Goal: Information Seeking & Learning: Learn about a topic

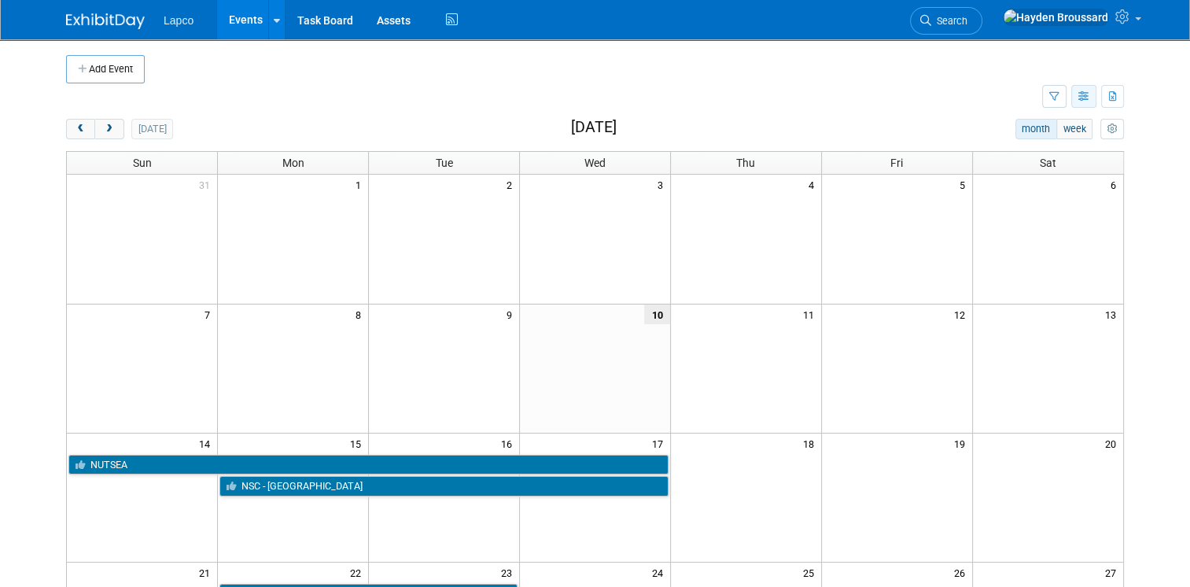
click at [1091, 100] on icon "button" at bounding box center [1085, 97] width 12 height 10
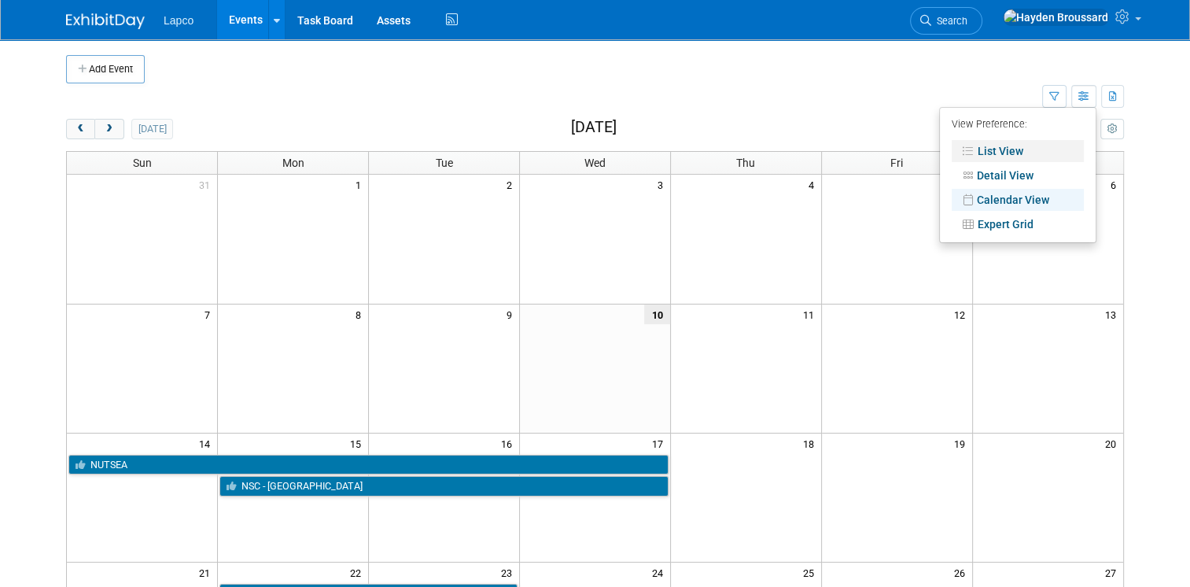
click at [1047, 154] on link "List View" at bounding box center [1018, 151] width 132 height 22
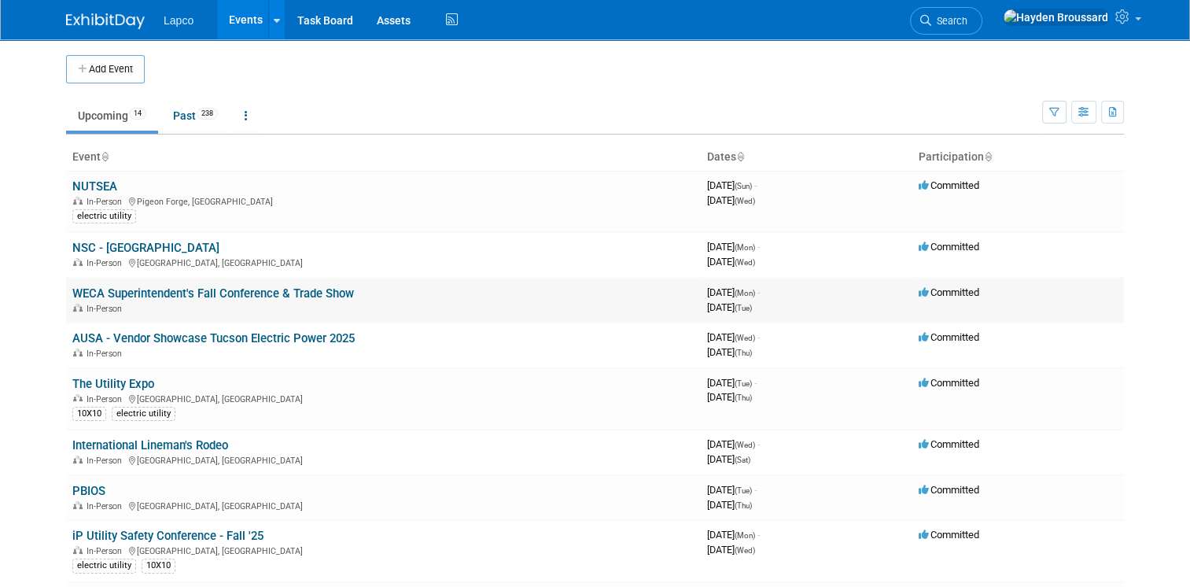
click at [165, 295] on link "WECA Superintendent's Fall Conference & Trade Show" at bounding box center [213, 293] width 282 height 14
click at [179, 339] on link "AUSA - Vendor Showcase Tucson Electric Power 2025" at bounding box center [213, 338] width 282 height 14
click at [245, 116] on icon at bounding box center [246, 115] width 3 height 11
click at [1091, 114] on icon "button" at bounding box center [1085, 113] width 12 height 10
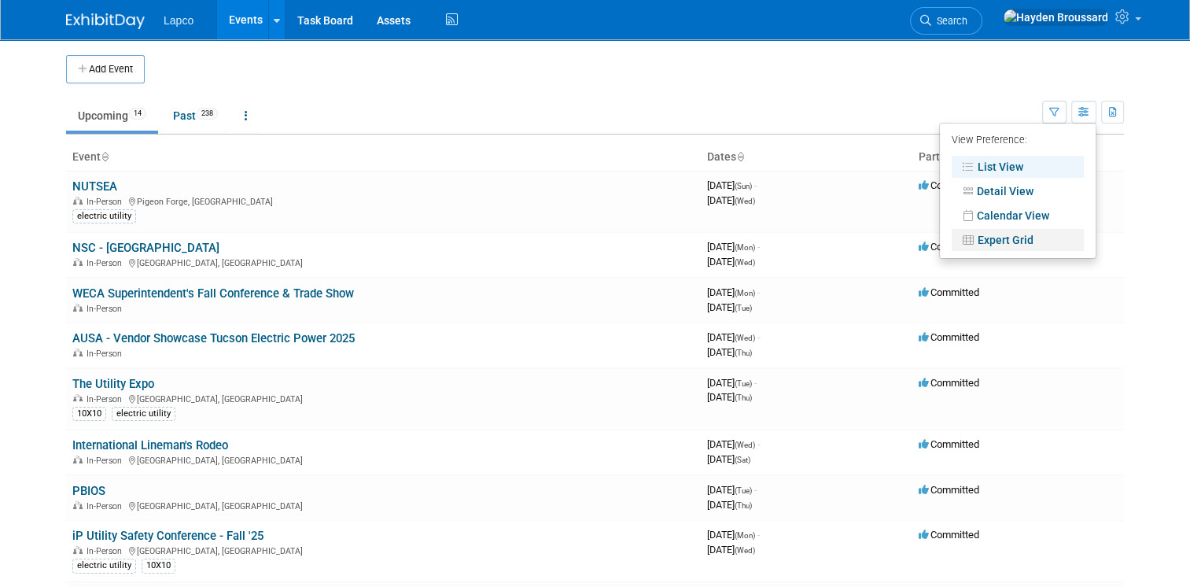
click at [1054, 242] on link "Expert Grid" at bounding box center [1018, 240] width 132 height 22
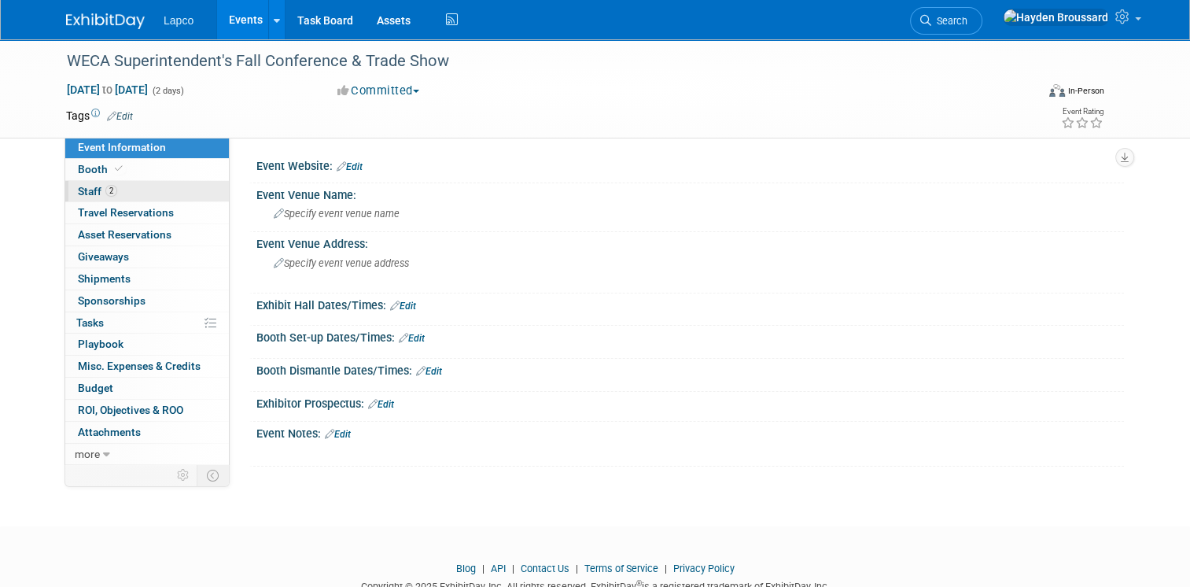
click at [137, 191] on link "2 Staff 2" at bounding box center [147, 191] width 164 height 21
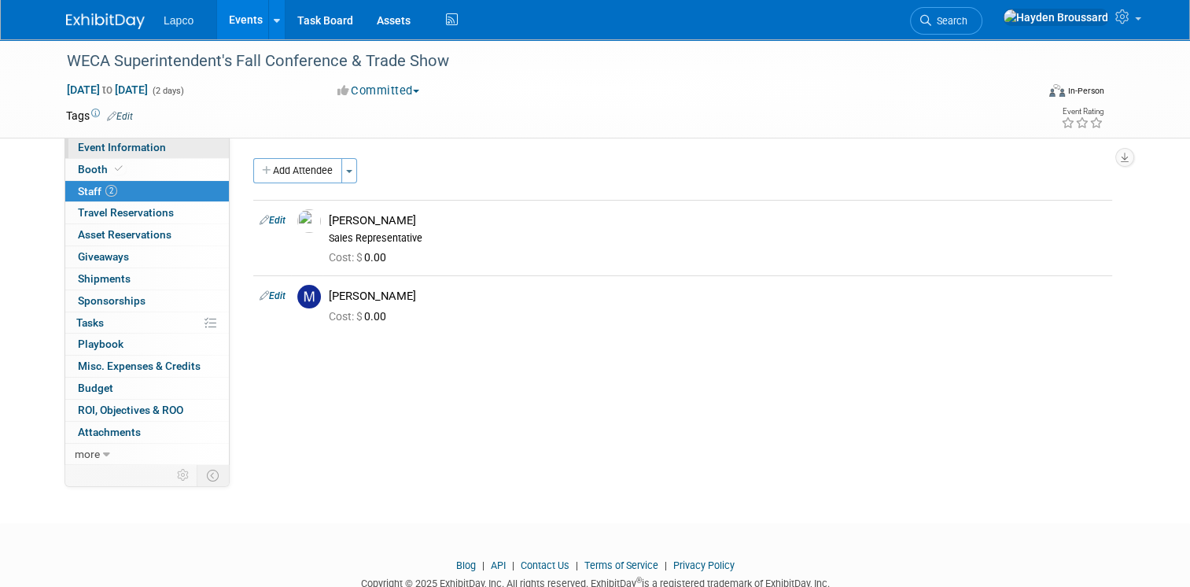
click at [134, 153] on span "Event Information" at bounding box center [122, 147] width 88 height 13
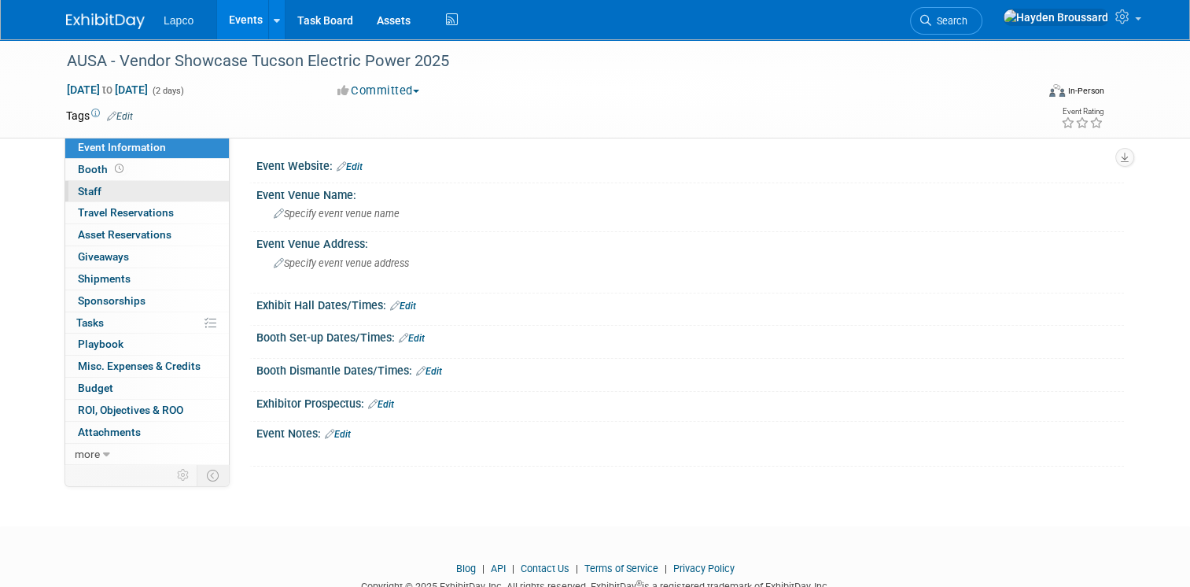
click at [143, 190] on link "0 Staff 0" at bounding box center [147, 191] width 164 height 21
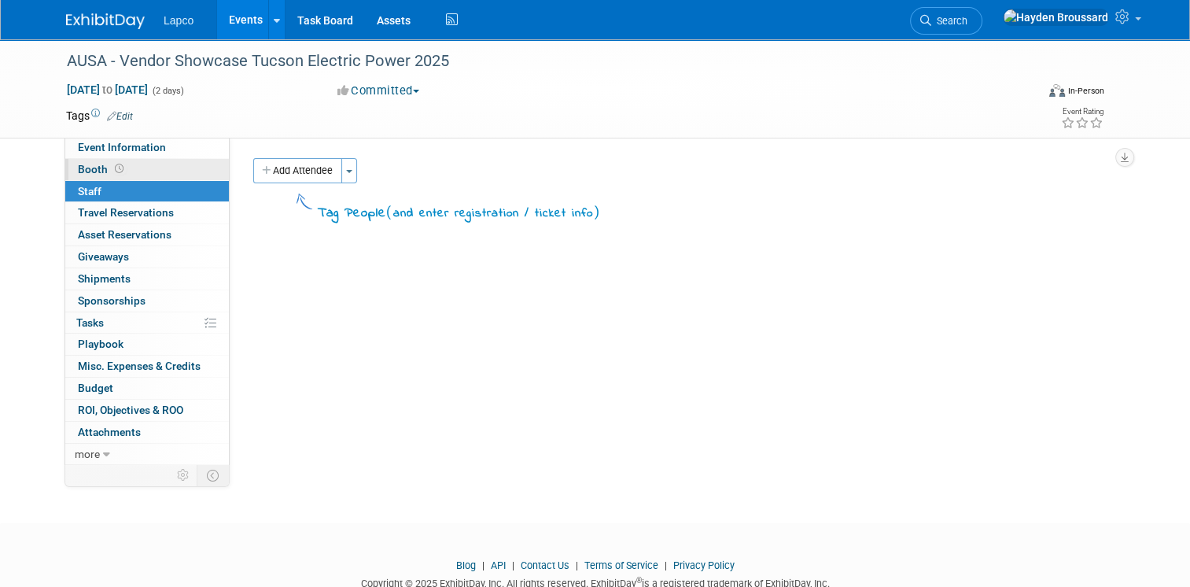
click at [155, 171] on link "Booth" at bounding box center [147, 169] width 164 height 21
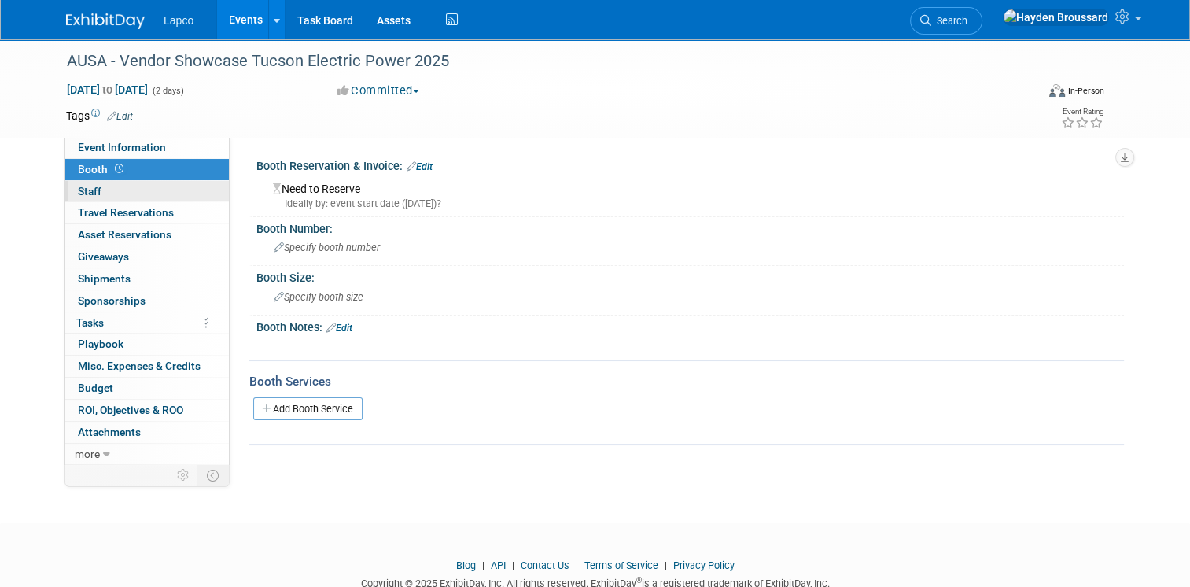
click at [160, 192] on link "0 Staff 0" at bounding box center [147, 191] width 164 height 21
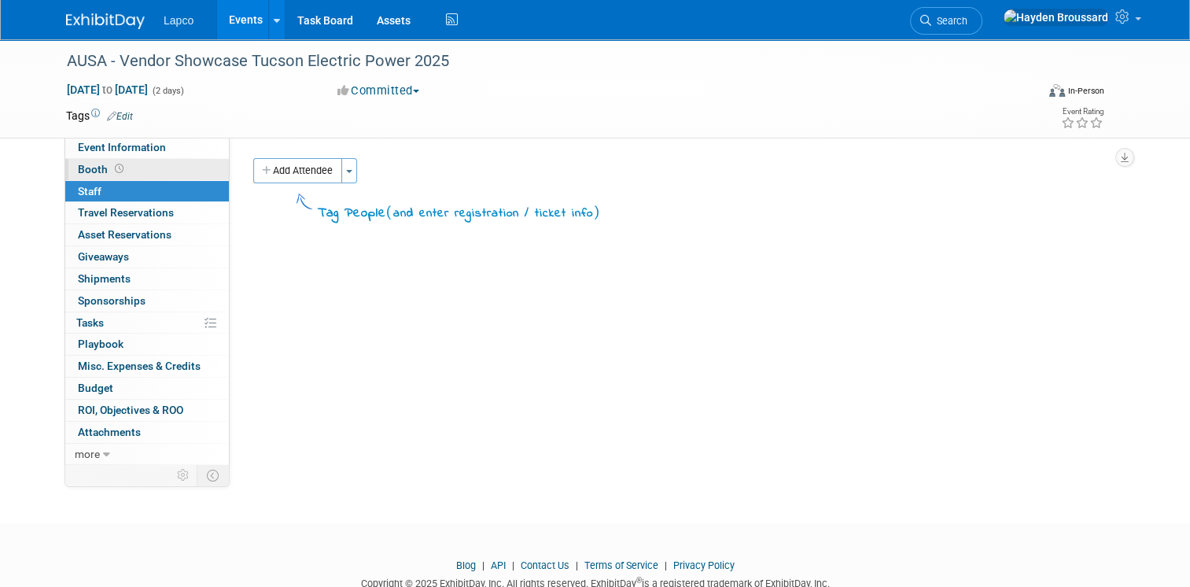
click at [164, 168] on link "Booth" at bounding box center [147, 169] width 164 height 21
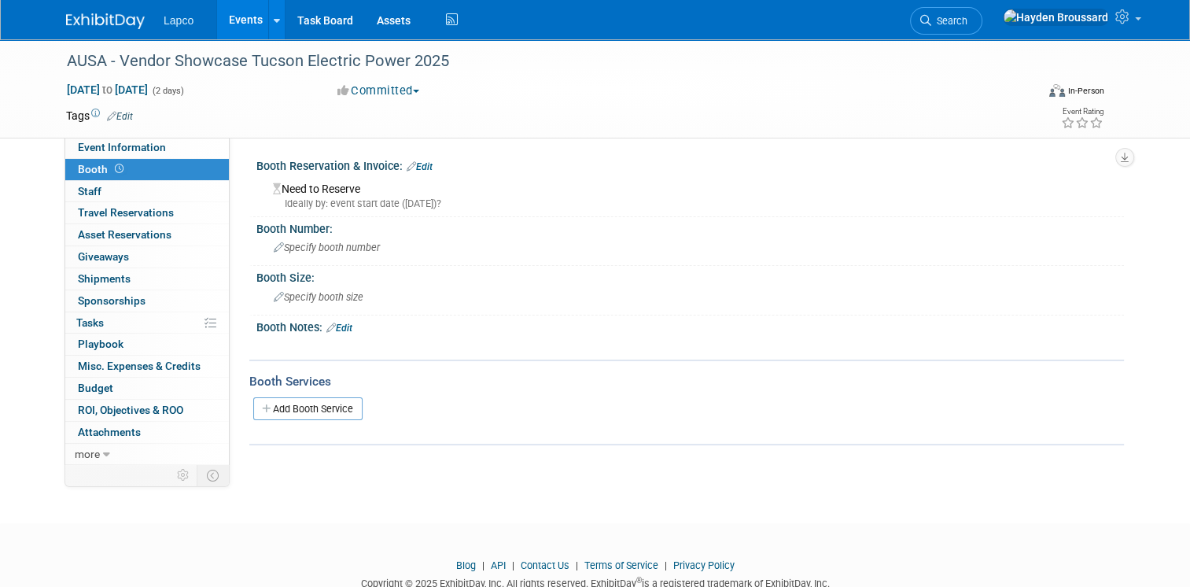
click at [153, 465] on td at bounding box center [117, 475] width 105 height 20
click at [152, 444] on link "more" at bounding box center [147, 454] width 164 height 21
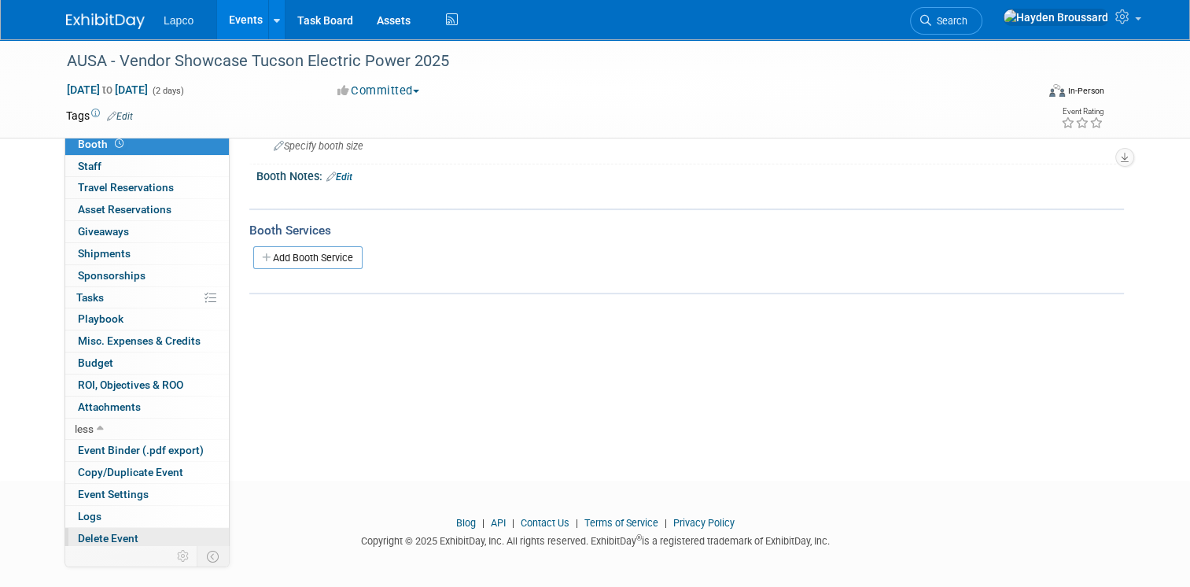
scroll to position [154, 0]
click at [115, 492] on span "Event Settings" at bounding box center [113, 494] width 71 height 13
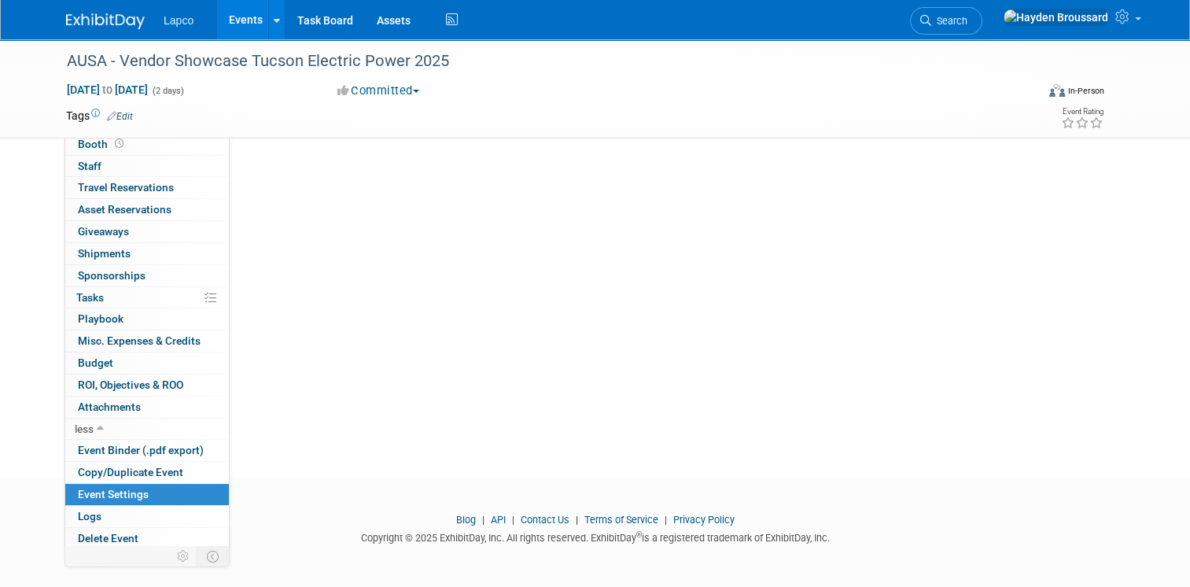
scroll to position [0, 0]
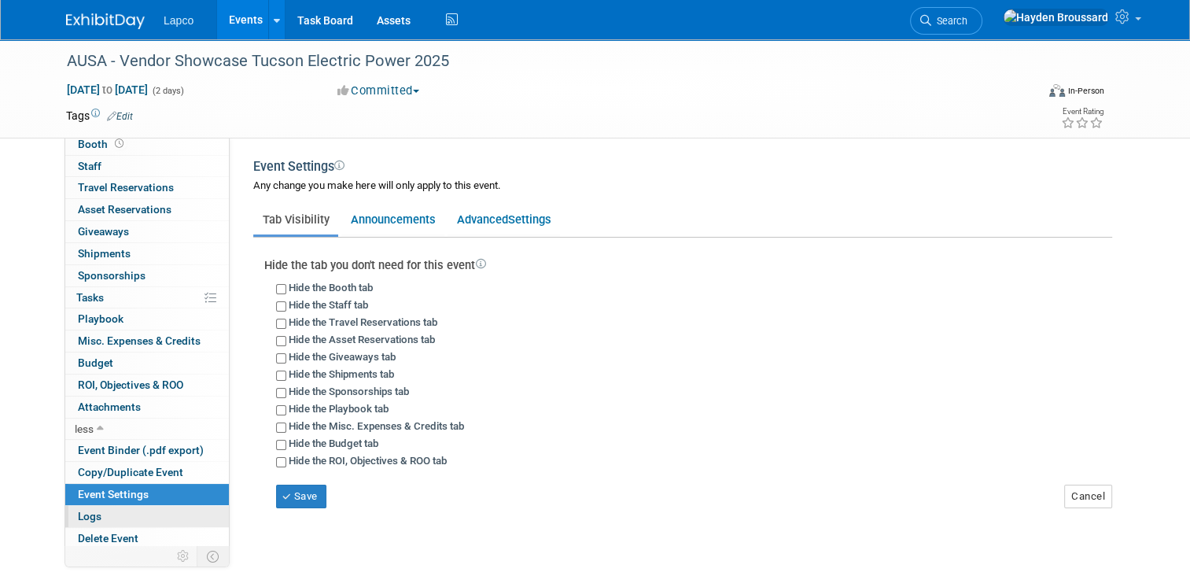
click at [113, 511] on link "Logs" at bounding box center [147, 516] width 164 height 21
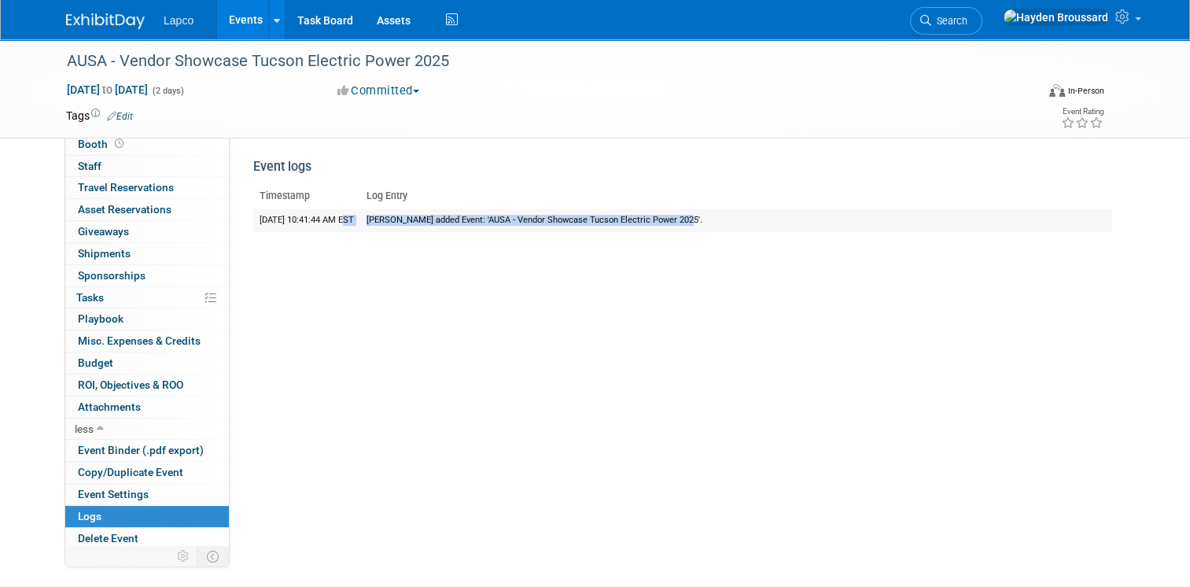
drag, startPoint x: 360, startPoint y: 223, endPoint x: 623, endPoint y: 213, distance: 263.0
click at [623, 213] on tr "8/15/2025 10:41:44 AM EST Marian Meiss added Event: 'AUSA - Vendor Showcase Tuc…" at bounding box center [682, 220] width 859 height 23
click at [349, 222] on td "8/15/2025 10:41:44 AM EST" at bounding box center [306, 220] width 107 height 23
drag, startPoint x: 249, startPoint y: 216, endPoint x: 513, endPoint y: 218, distance: 264.4
click at [513, 218] on tr "8/15/2025 10:41:44 AM EST Marian Meiss added Event: 'AUSA - Vendor Showcase Tuc…" at bounding box center [682, 220] width 859 height 23
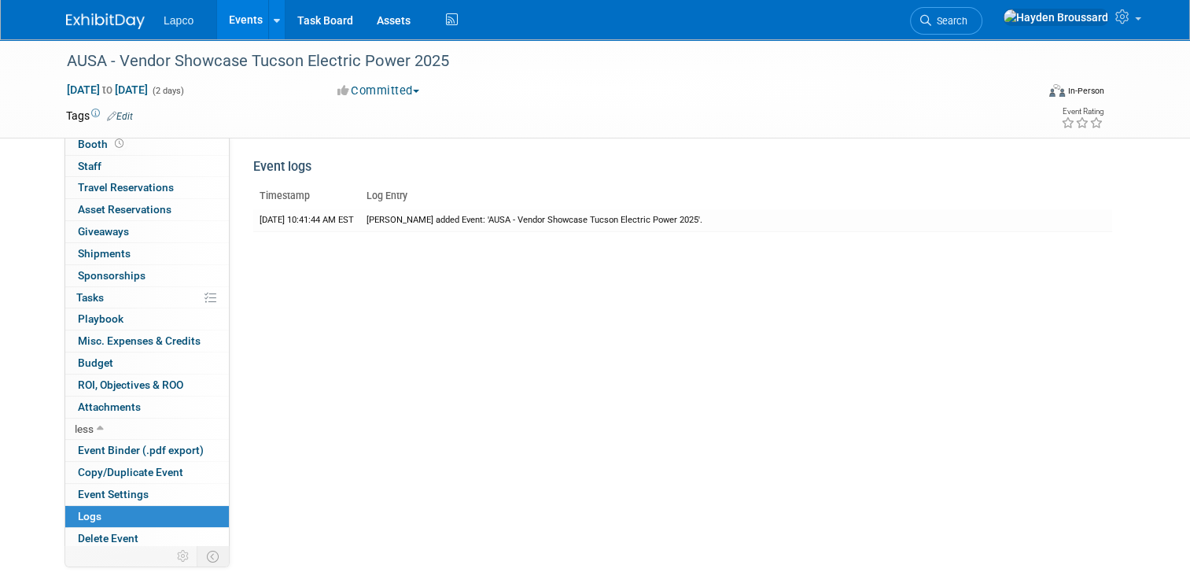
drag, startPoint x: 513, startPoint y: 218, endPoint x: 479, endPoint y: 260, distance: 54.3
click at [570, 276] on div "Event Website: Edit Event Venue Name: Specify event venue name Event Venue Addr…" at bounding box center [677, 354] width 895 height 435
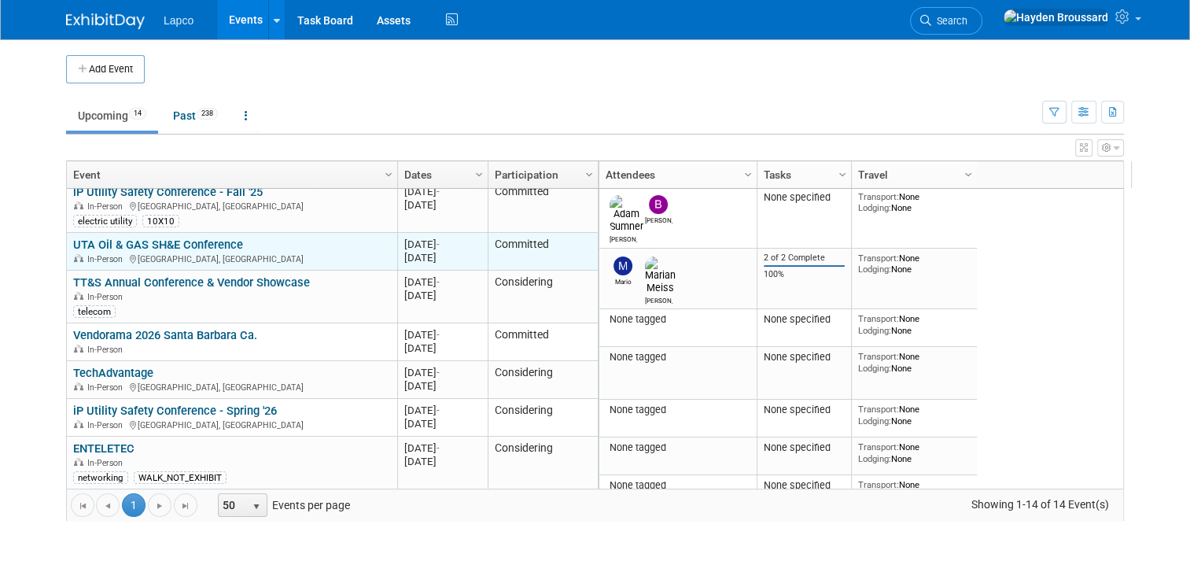
scroll to position [328, 0]
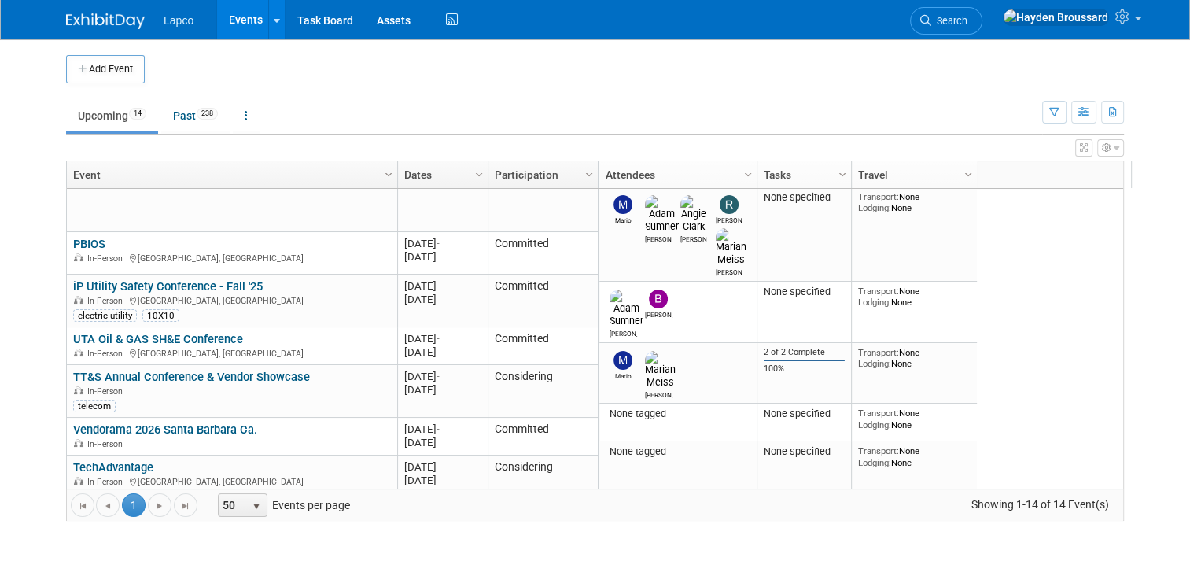
click at [793, 519] on div "Go to the first page Go to the previous page 1 1 Go to the next page Go to the …" at bounding box center [595, 505] width 1057 height 32
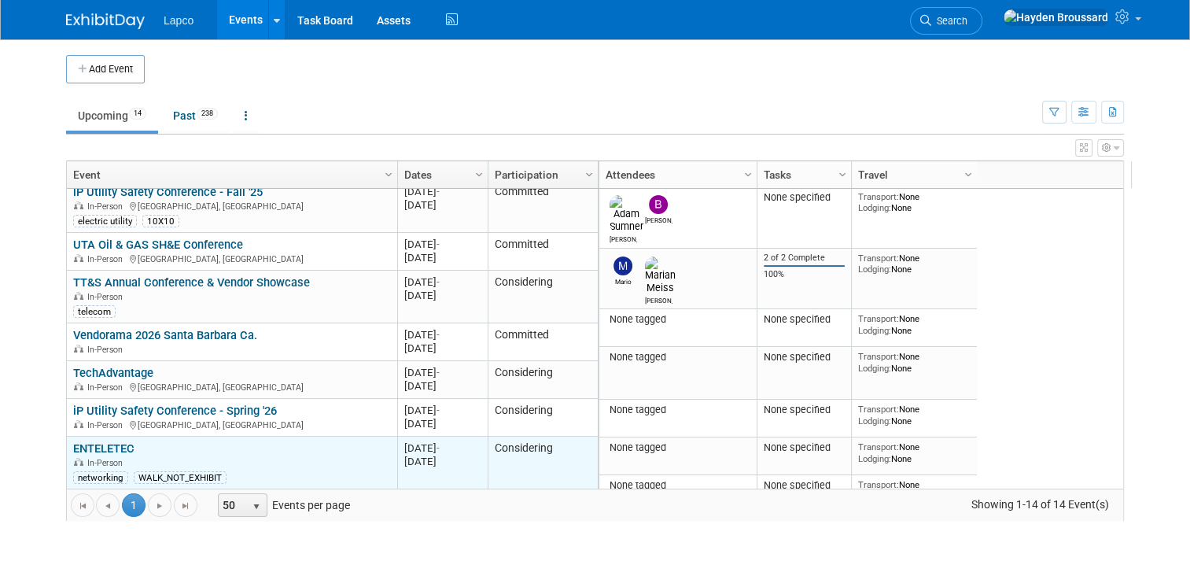
click at [87, 445] on link "ENTELETEC" at bounding box center [103, 448] width 61 height 14
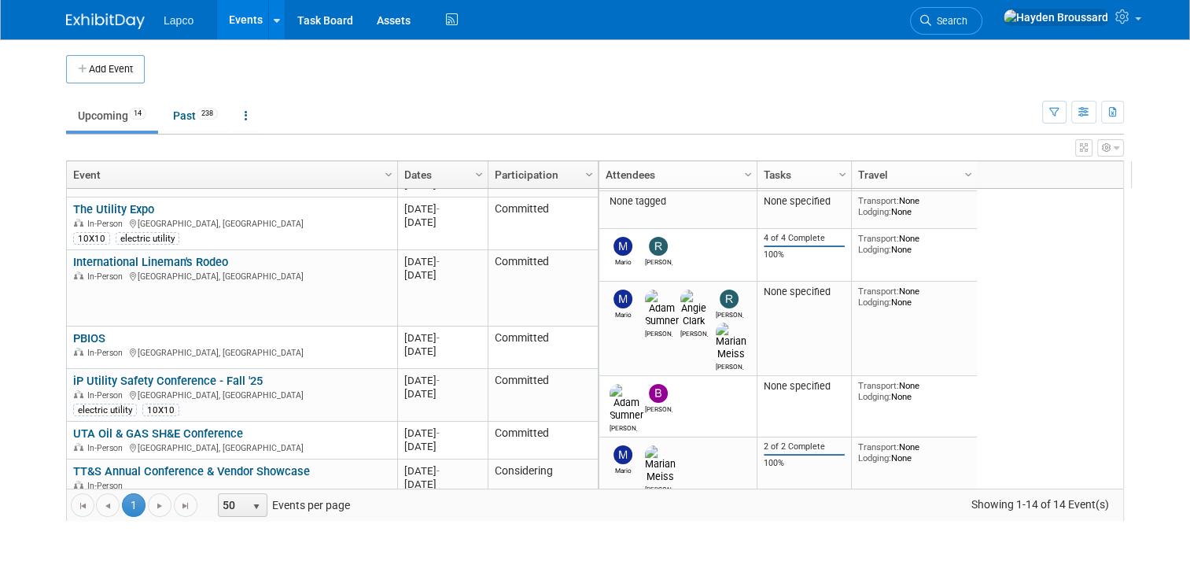
scroll to position [139, 0]
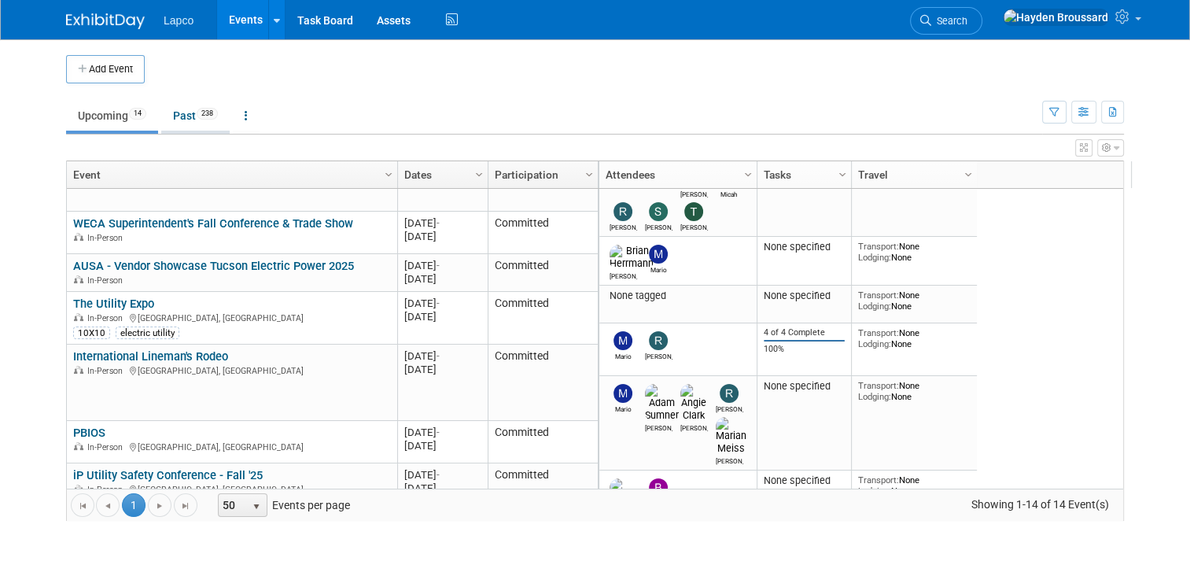
click at [184, 112] on link "Past 238" at bounding box center [195, 116] width 68 height 30
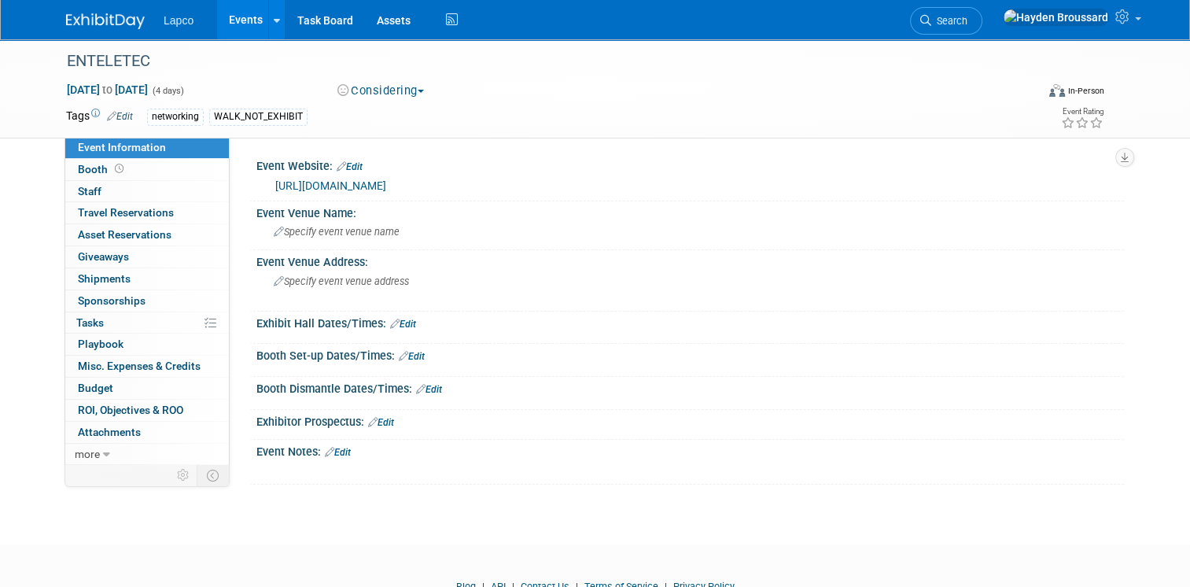
click at [336, 184] on link "[URL][DOMAIN_NAME]" at bounding box center [330, 185] width 111 height 13
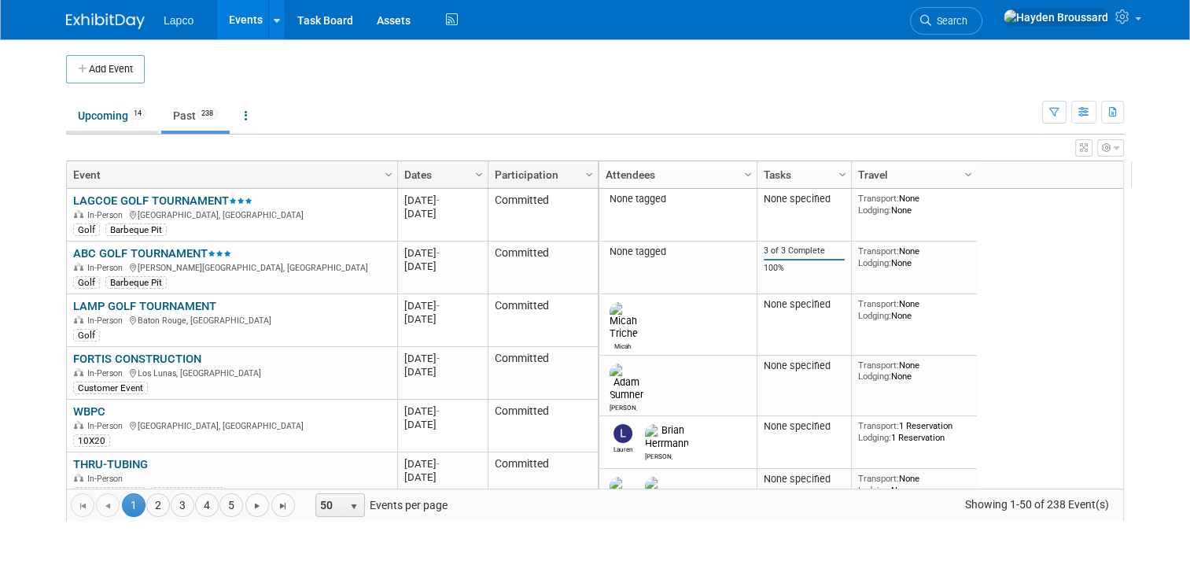
click at [126, 122] on link "Upcoming 14" at bounding box center [112, 116] width 92 height 30
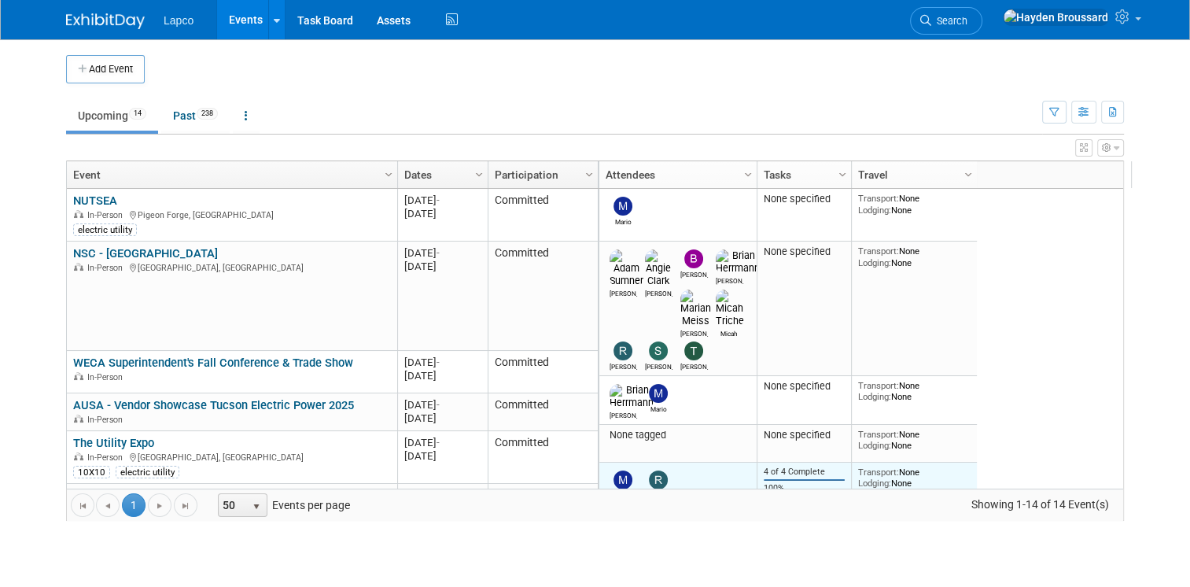
click at [793, 467] on div "4 of 4 Complete 100%" at bounding box center [805, 481] width 82 height 28
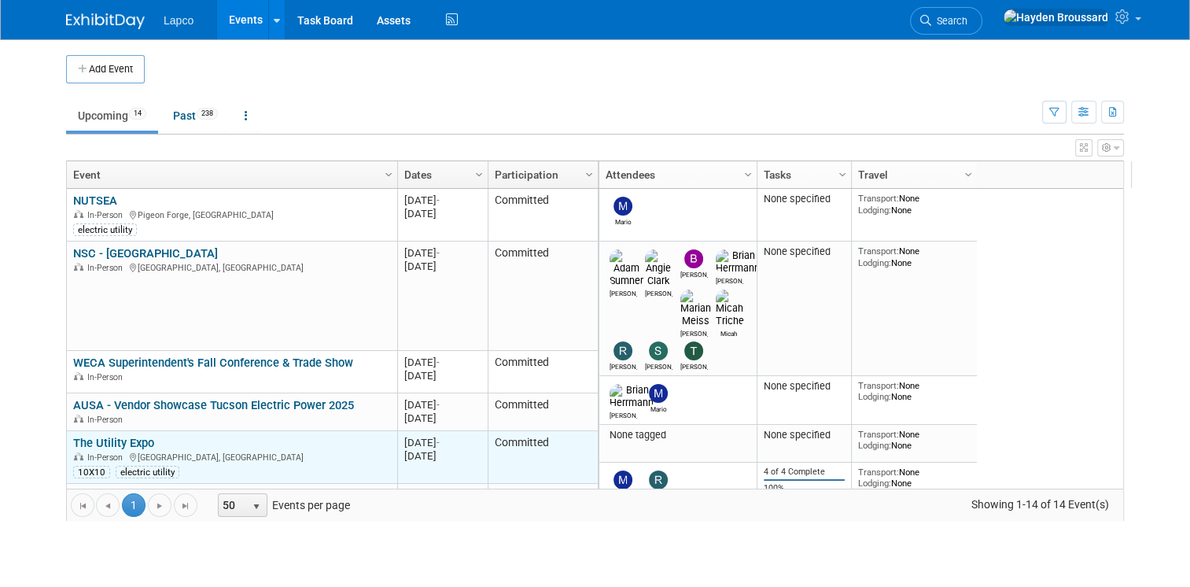
click at [94, 448] on link "The Utility Expo" at bounding box center [113, 443] width 81 height 14
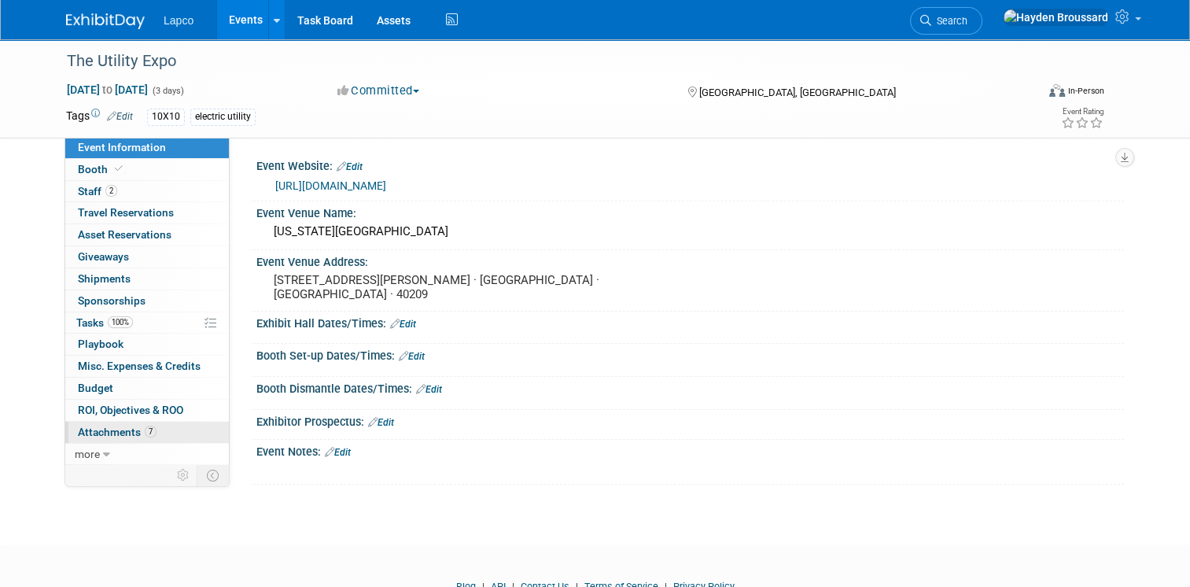
click at [113, 428] on span "Attachments 7" at bounding box center [117, 432] width 79 height 13
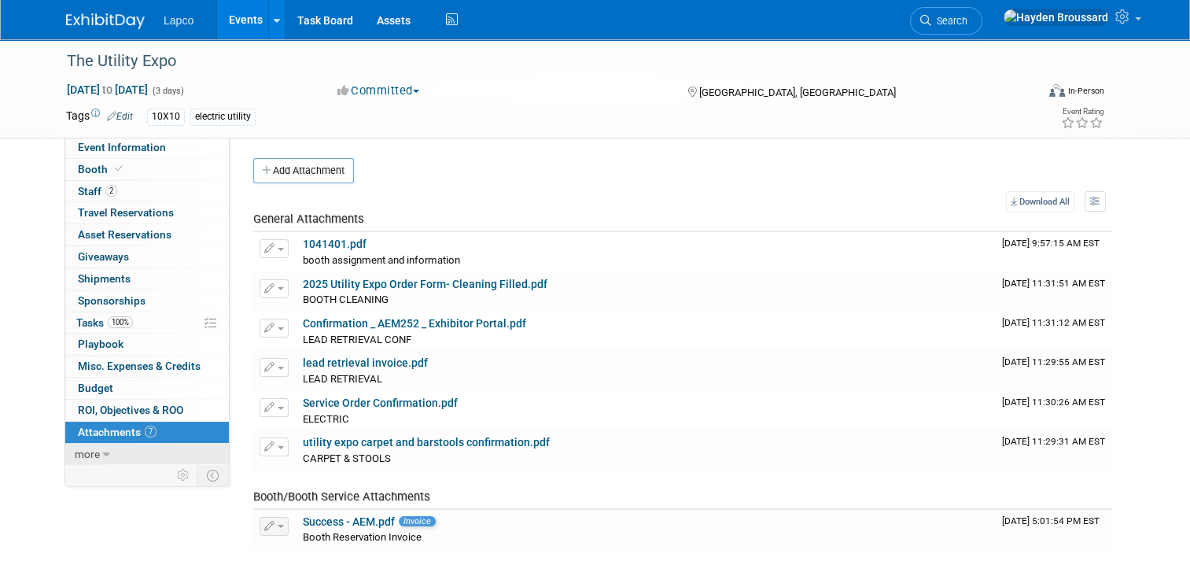
click at [110, 455] on link "more" at bounding box center [147, 454] width 164 height 21
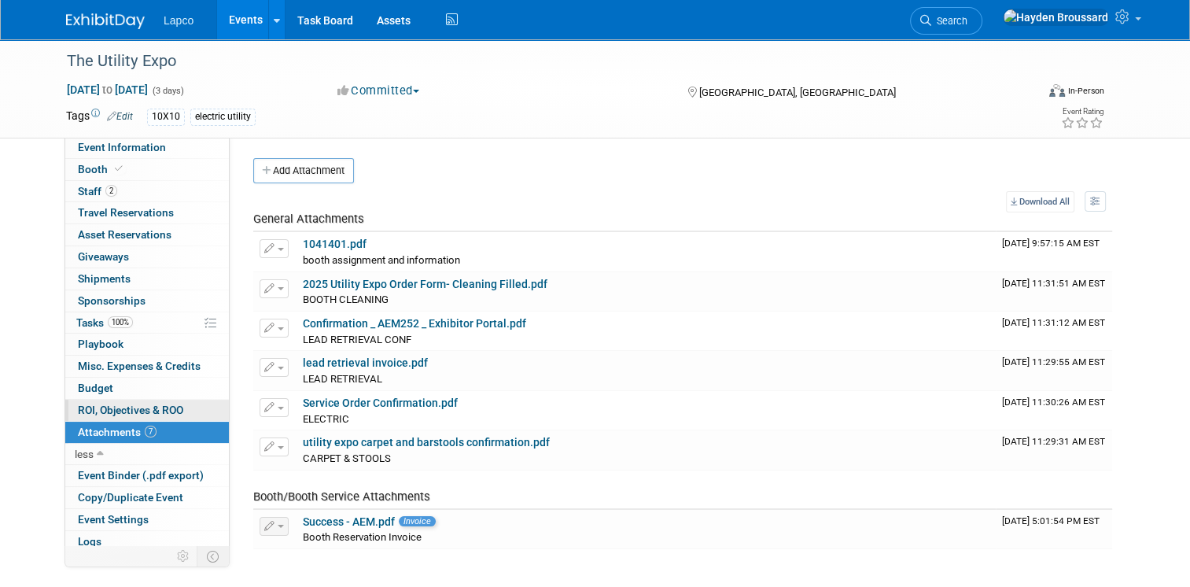
scroll to position [25, 0]
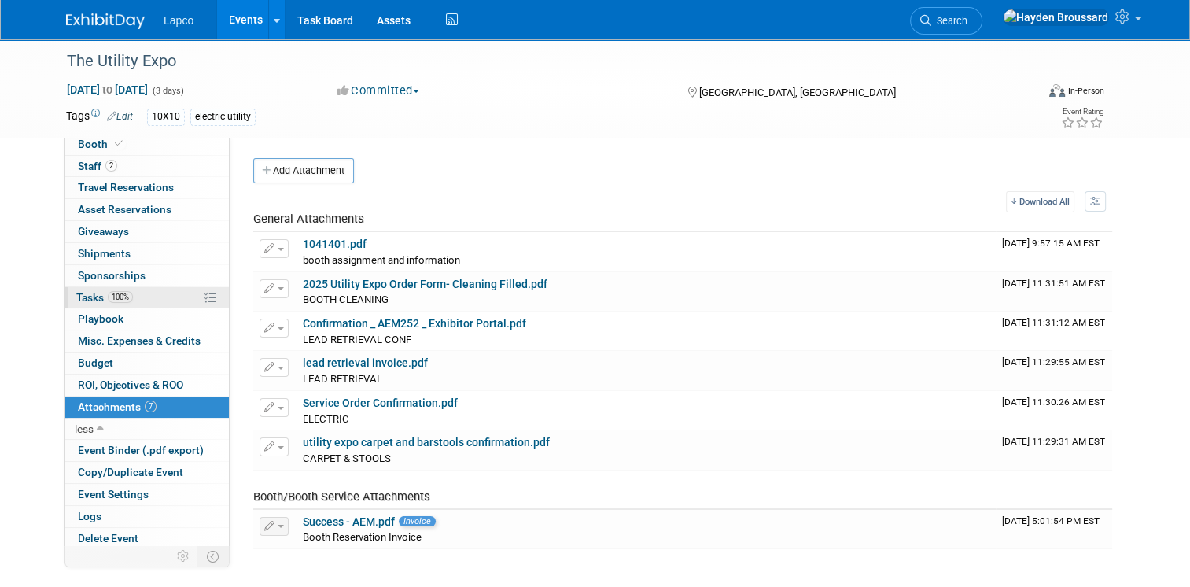
click at [155, 300] on link "100% Tasks 100%" at bounding box center [147, 297] width 164 height 21
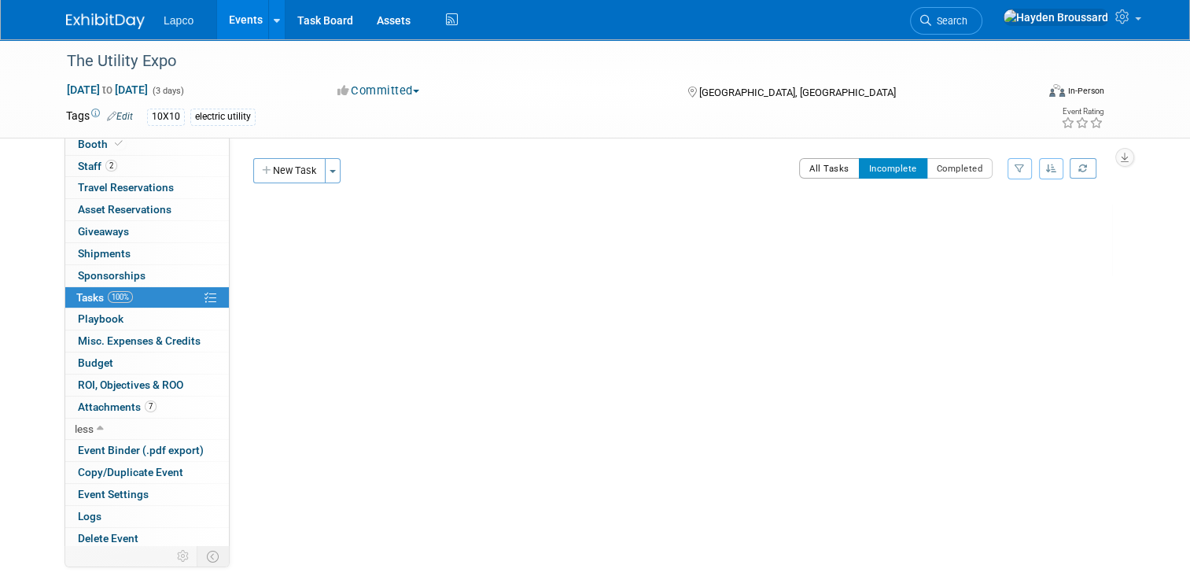
click at [830, 172] on button "All Tasks" at bounding box center [829, 168] width 61 height 20
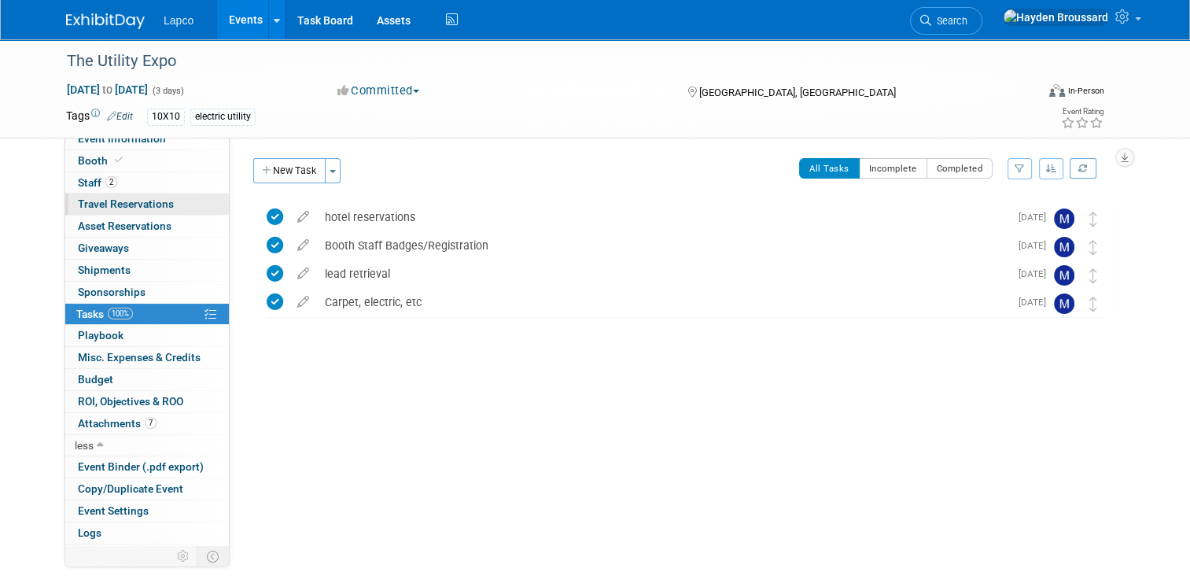
scroll to position [0, 0]
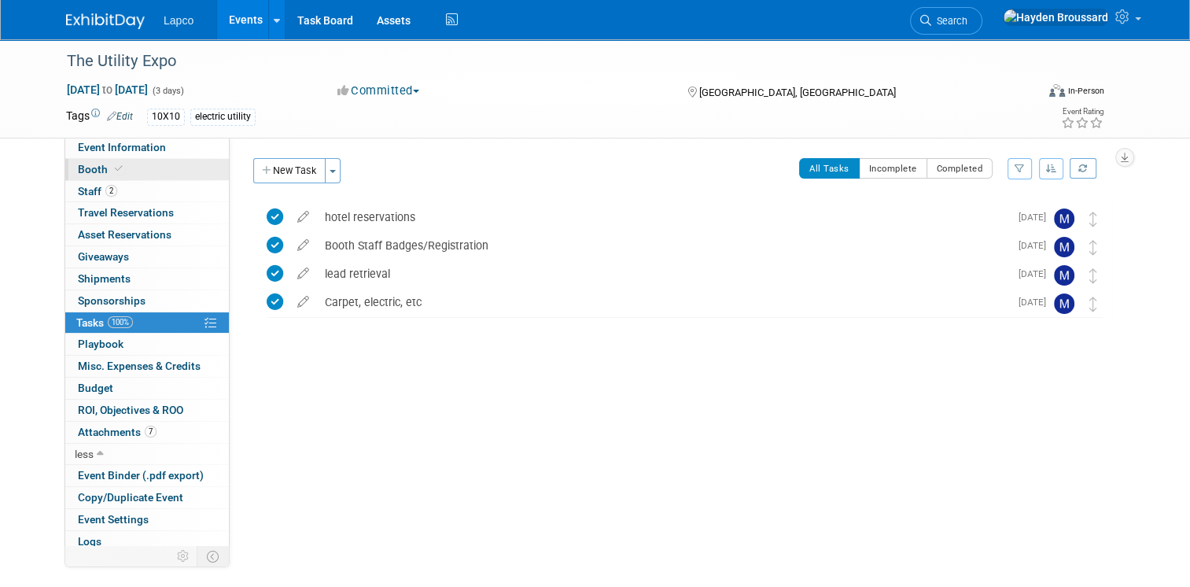
click at [122, 162] on link "Booth" at bounding box center [147, 169] width 164 height 21
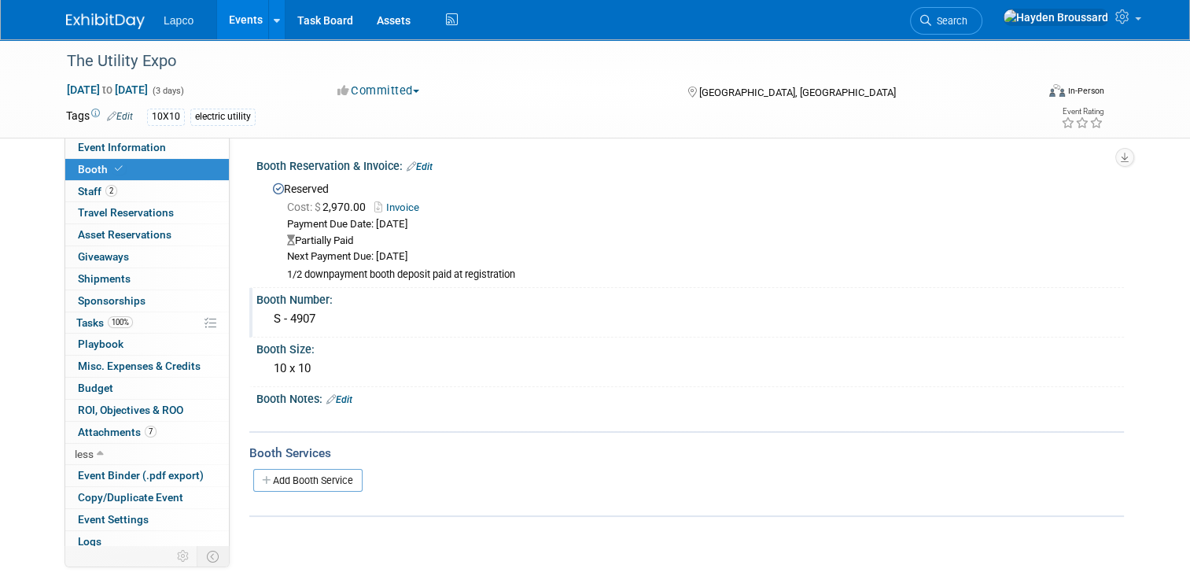
drag, startPoint x: 308, startPoint y: 206, endPoint x: 481, endPoint y: 316, distance: 204.5
click at [481, 316] on div "Booth Reservation & Invoice: Edit Reserved Cost: $ 2,970.00 Invoice Payment Due…" at bounding box center [682, 335] width 859 height 363
drag, startPoint x: 481, startPoint y: 316, endPoint x: 538, endPoint y: 351, distance: 67.1
click at [538, 351] on div "Booth Size:" at bounding box center [691, 348] width 868 height 20
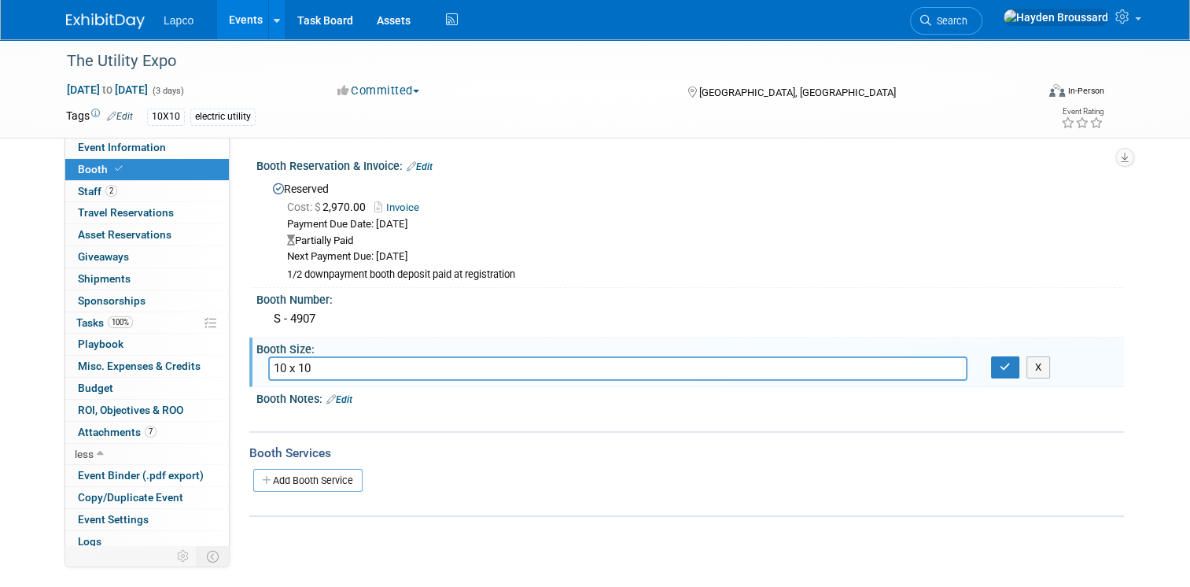
click at [382, 118] on div "10X10 electric utility" at bounding box center [537, 117] width 781 height 17
click at [1047, 367] on button "X" at bounding box center [1039, 367] width 24 height 22
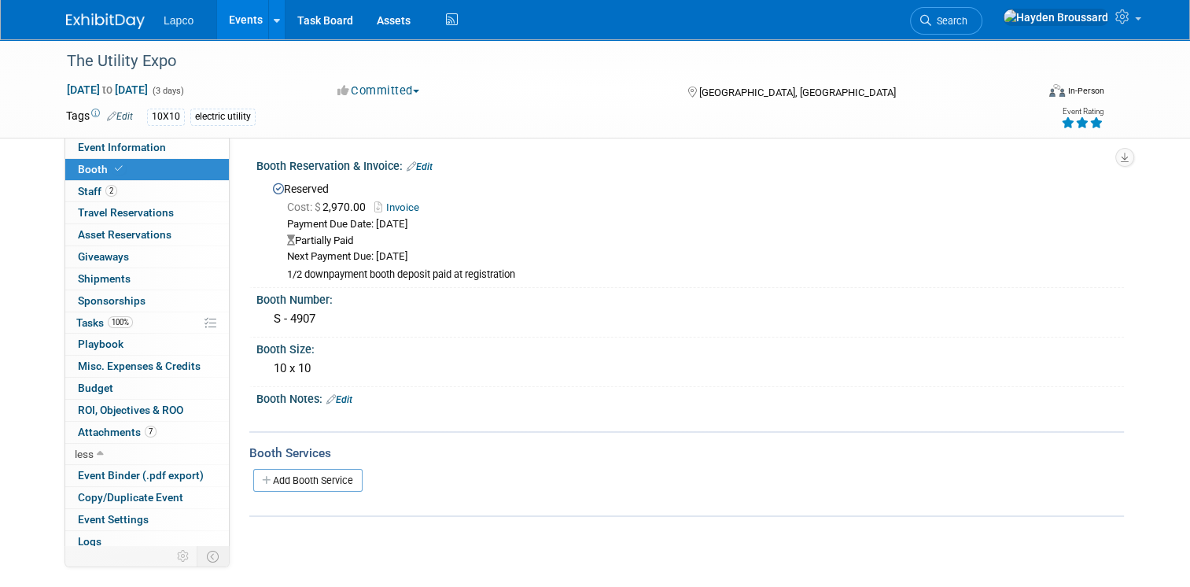
click at [1104, 123] on icon at bounding box center [1097, 122] width 14 height 11
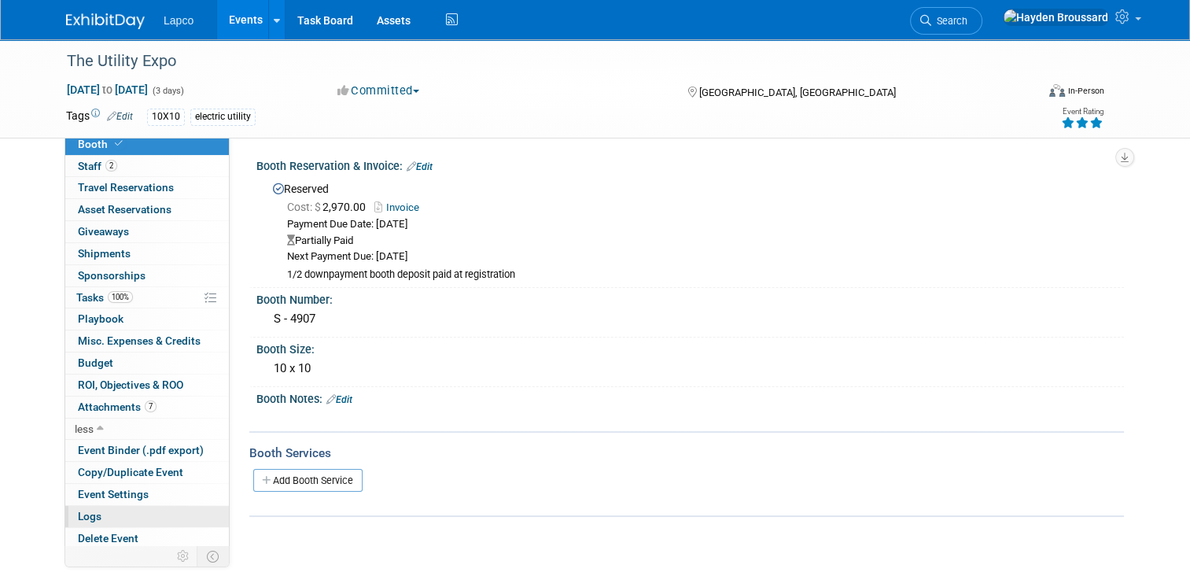
click at [116, 519] on link "Logs" at bounding box center [147, 516] width 164 height 21
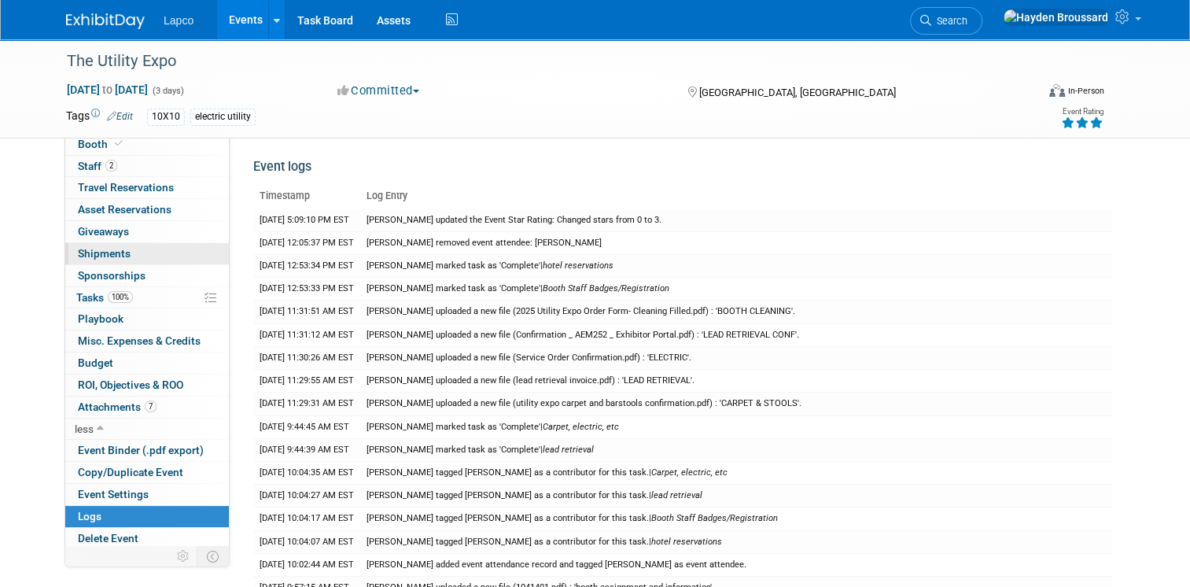
scroll to position [0, 0]
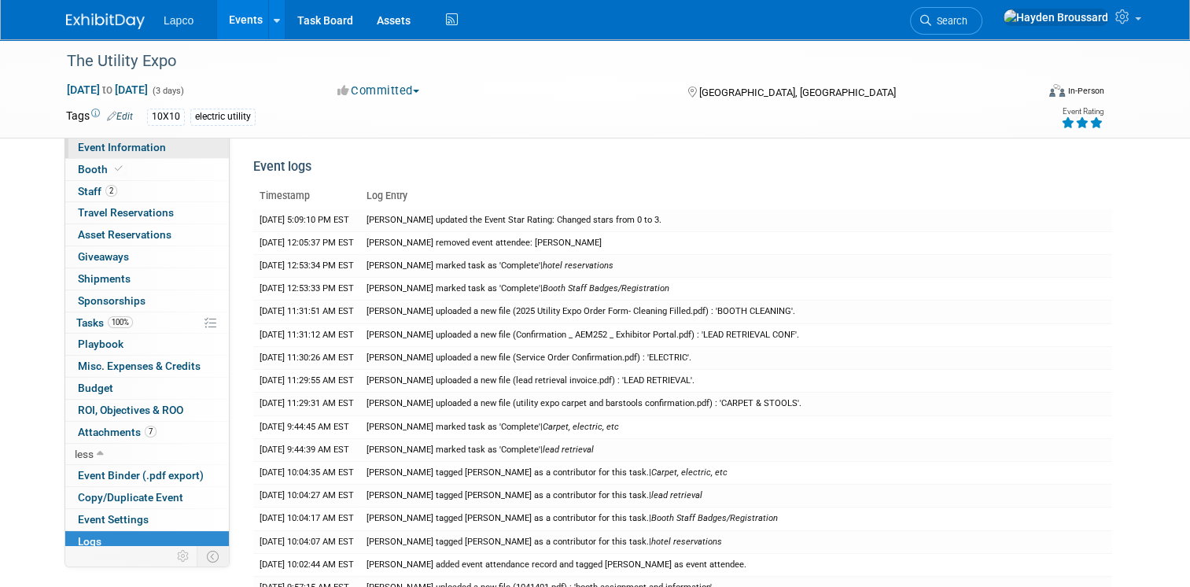
click at [142, 153] on span "Event Information" at bounding box center [122, 147] width 88 height 13
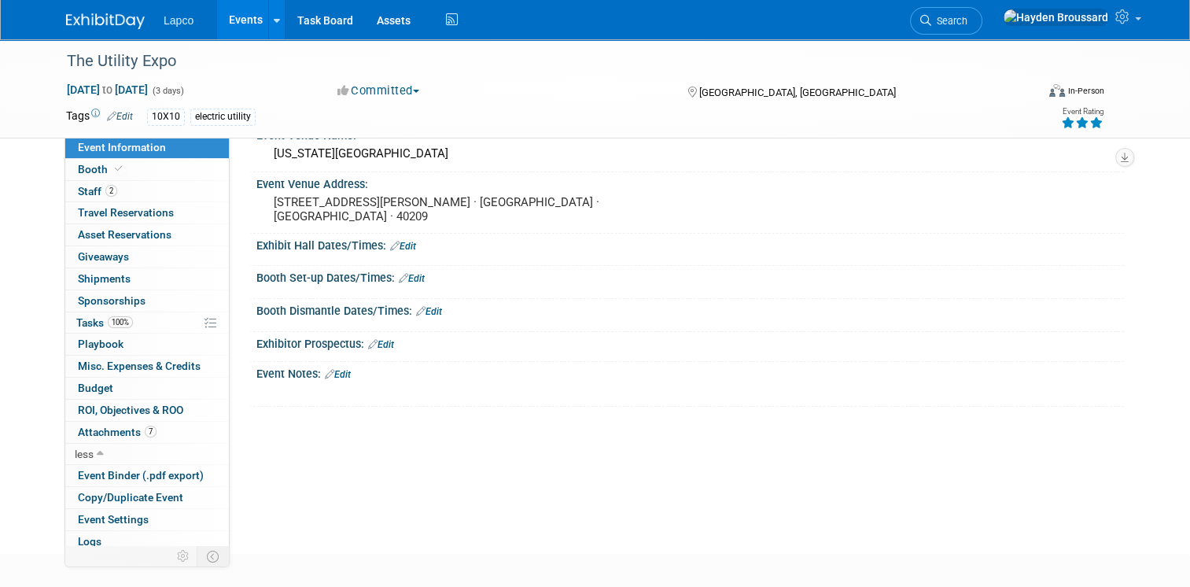
scroll to position [79, 0]
click at [334, 376] on link "Edit" at bounding box center [338, 373] width 26 height 11
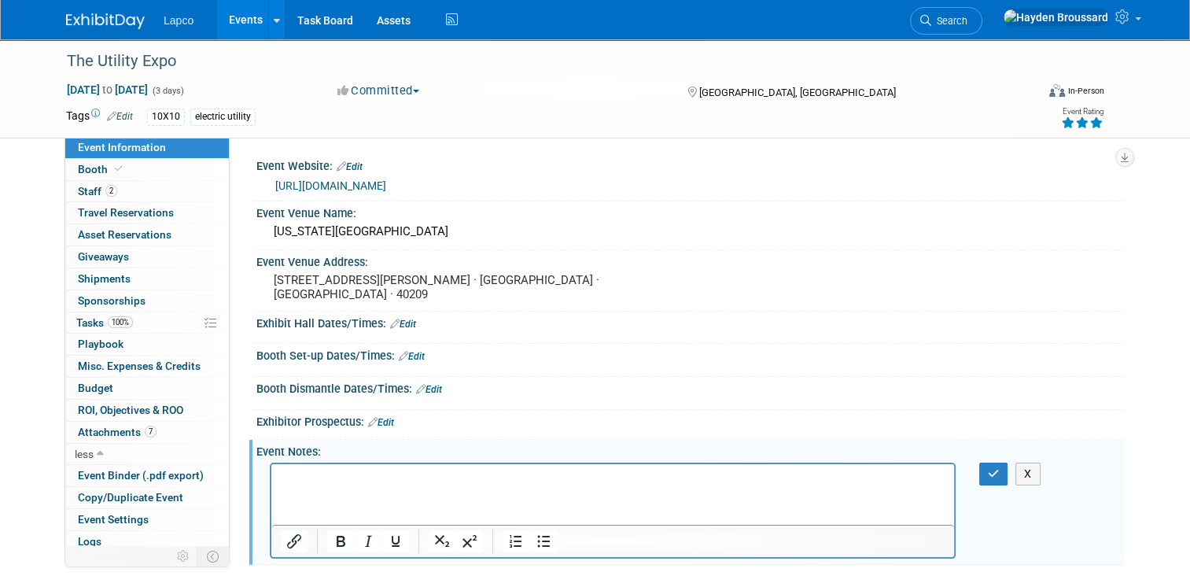
scroll to position [0, 0]
click at [1041, 477] on button "X" at bounding box center [1028, 474] width 25 height 23
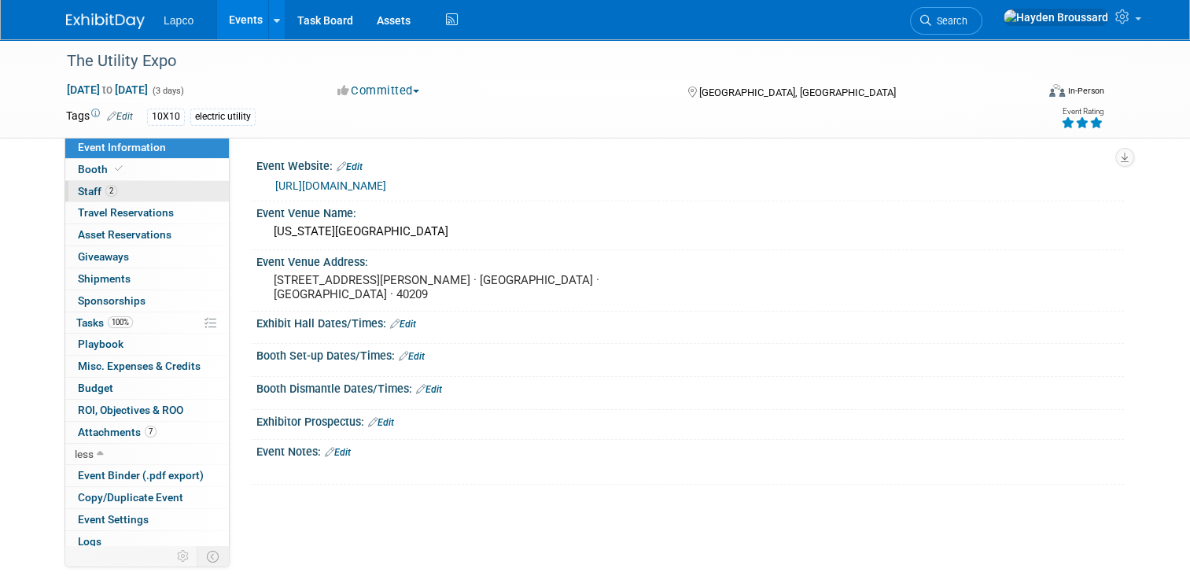
click at [82, 185] on span "Staff 2" at bounding box center [97, 191] width 39 height 13
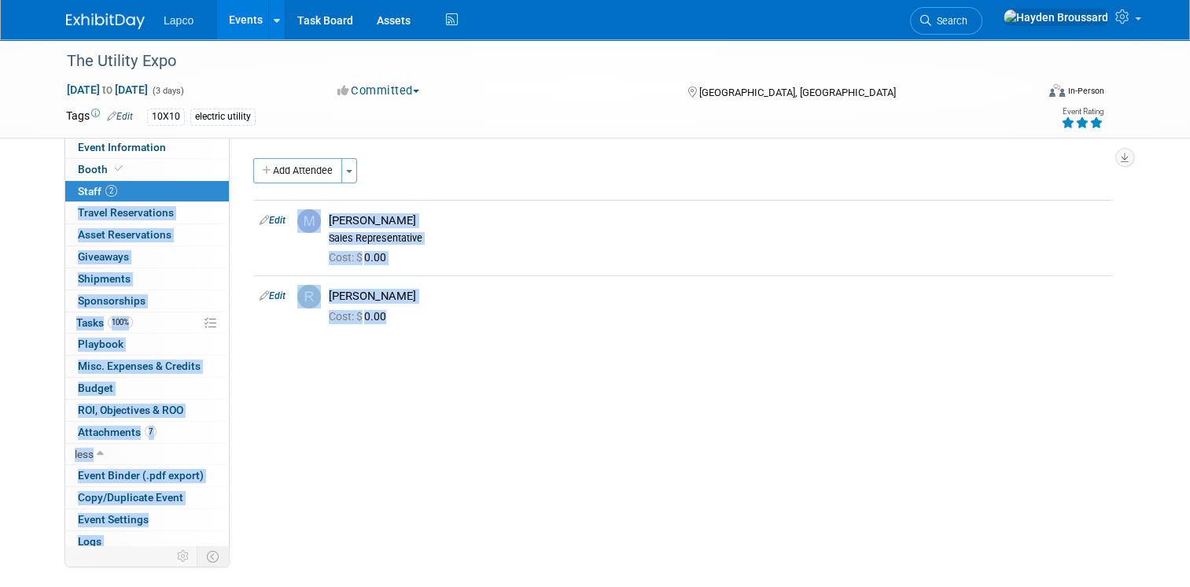
drag, startPoint x: 416, startPoint y: 327, endPoint x: 186, endPoint y: 184, distance: 271.0
click at [186, 184] on div "Event Information Event Info Booth Booth 2 Staff 2 Staff 0 Travel Reservations …" at bounding box center [595, 305] width 1082 height 533
